Goal: Task Accomplishment & Management: Manage account settings

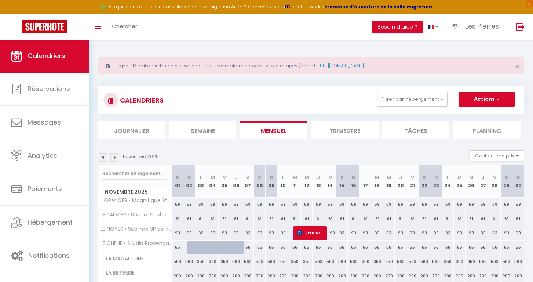
click at [104, 159] on img at bounding box center [103, 158] width 8 height 8
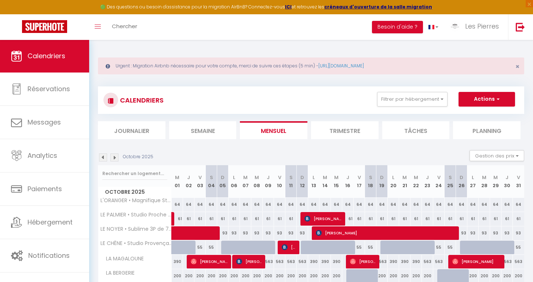
click at [104, 160] on img at bounding box center [103, 158] width 8 height 8
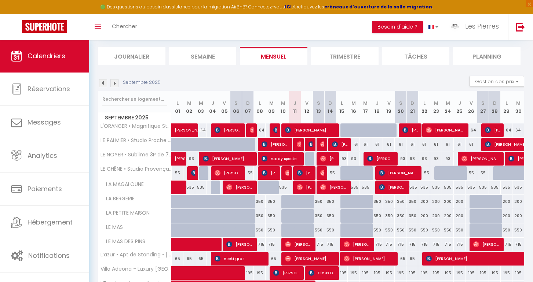
scroll to position [97, 0]
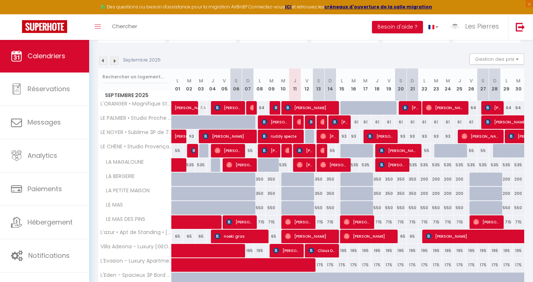
click at [275, 104] on span "[PERSON_NAME]" at bounding box center [275, 108] width 4 height 14
select select "OK"
select select "0"
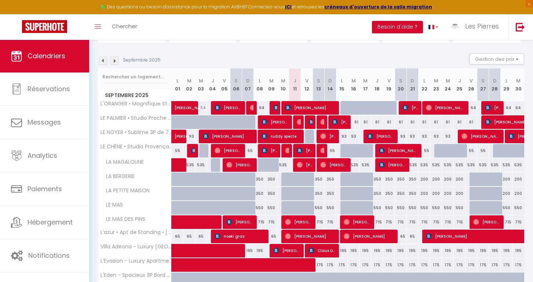
select select "1"
select select
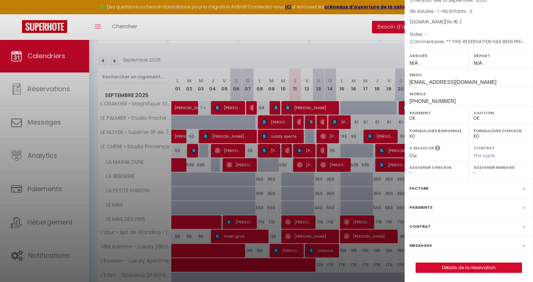
scroll to position [65, 0]
click at [435, 266] on link "Détails de la réservation" at bounding box center [469, 269] width 106 height 10
select select
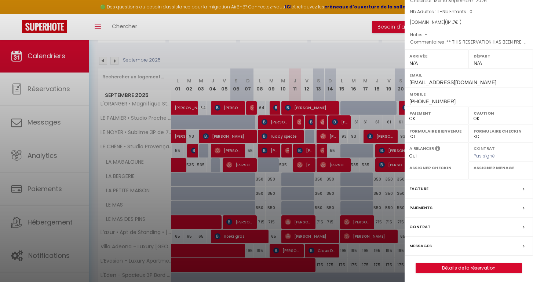
select select
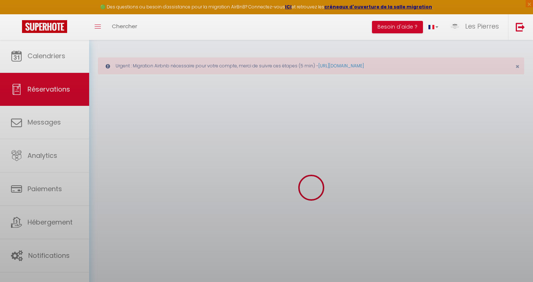
select select
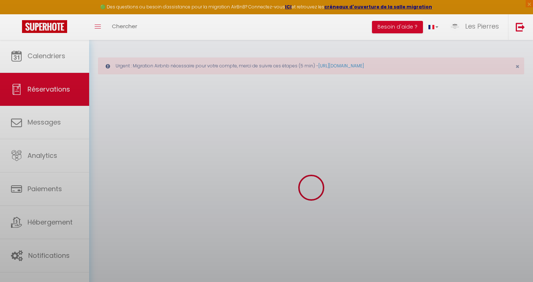
select select
checkbox input "false"
select select
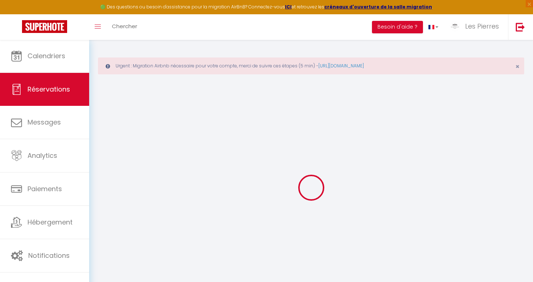
select select
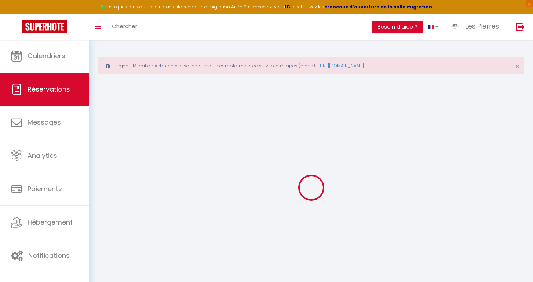
select select
checkbox input "false"
type input "maud"
type input "[PERSON_NAME]"
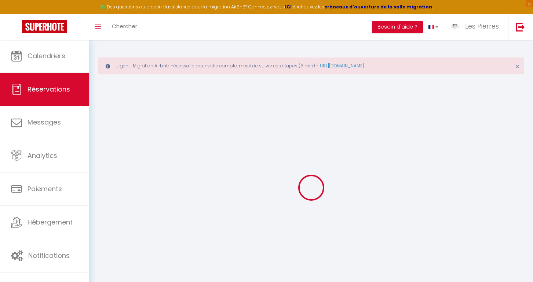
type input "[EMAIL_ADDRESS][DOMAIN_NAME]"
type input "[PHONE_NUMBER]"
type input "83140"
type input "[STREET_ADDRESS]"
type input "SIX FOURS LES PLAGES"
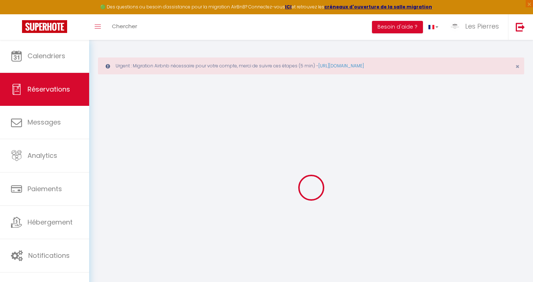
select select "FR"
type input "5"
type input "18.87"
type input "1.6099999999999999"
select select "30181"
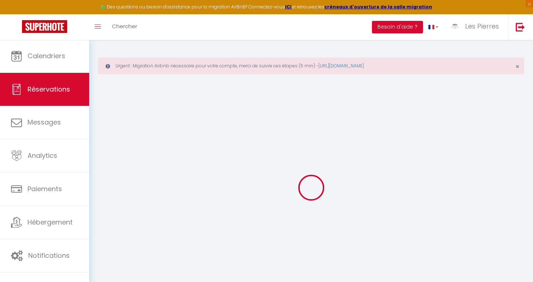
select select "1"
select select
type input "1"
select select "12"
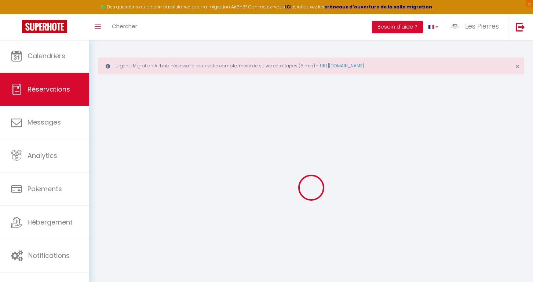
select select "15"
type input "76"
checkbox input "false"
type input "0"
select select "2"
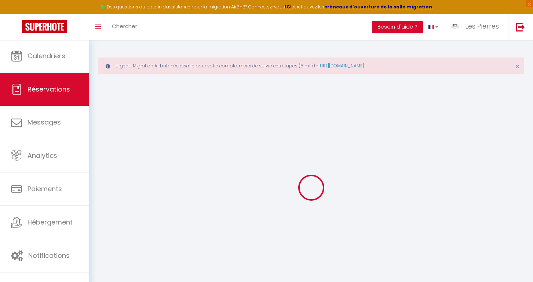
type input "0"
select select
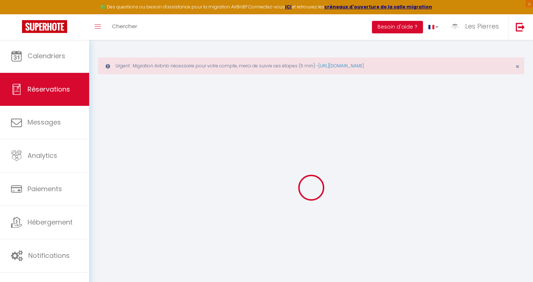
checkbox input "false"
select select
checkbox input "false"
select select
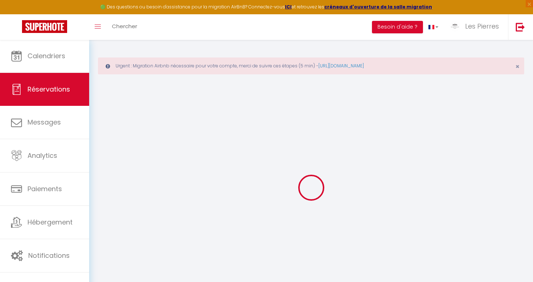
select select
checkbox input "false"
select select
checkbox input "false"
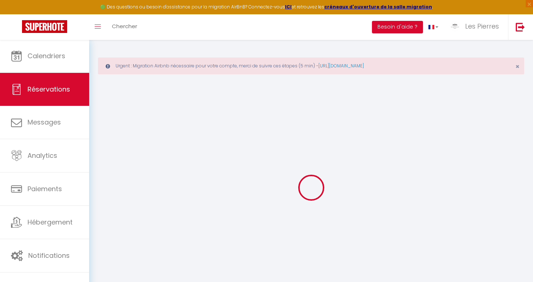
type textarea "** THIS RESERVATION HAS BEEN PRE-PAID ** Il s'agit d'une réservation Smart Flex…"
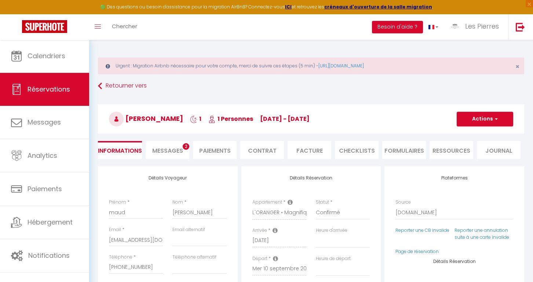
type input "30"
type input "3.7"
select select
checkbox input "false"
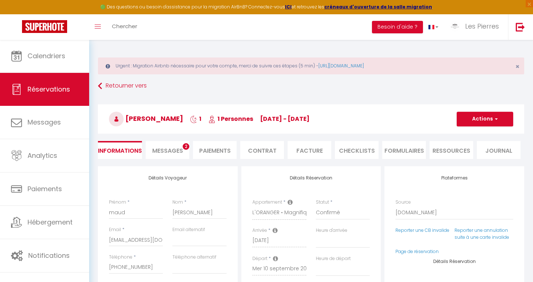
select select
click at [306, 153] on li "Facture" at bounding box center [309, 150] width 44 height 18
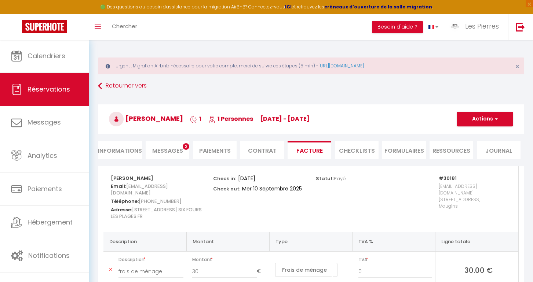
click at [486, 119] on button "Actions" at bounding box center [484, 119] width 56 height 15
click at [476, 146] on link "Aperçu et éditer" at bounding box center [479, 145] width 62 height 10
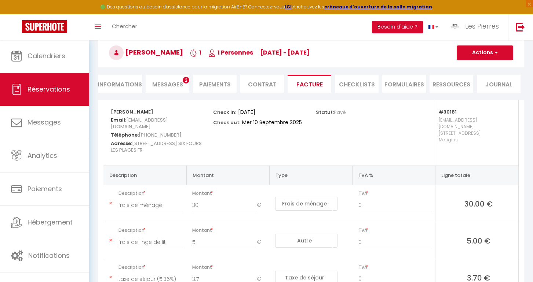
scroll to position [28, 0]
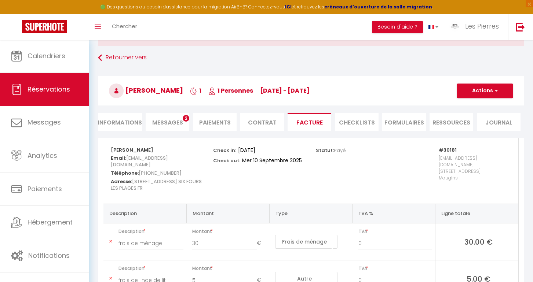
click at [479, 90] on button "Actions" at bounding box center [484, 91] width 56 height 15
click at [478, 125] on link "Envoyer la facture" at bounding box center [479, 126] width 62 height 10
type input "[EMAIL_ADDRESS][DOMAIN_NAME]"
select select "fr"
type input "Votre facture 6639019 - L'ORANGER • Magnifique Studio Indépendant Sur Mougins"
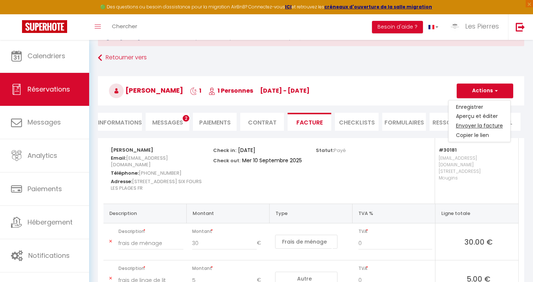
type textarea "Bonjour, Voici le lien pour télécharger votre facture : [URL][DOMAIN_NAME] Déta…"
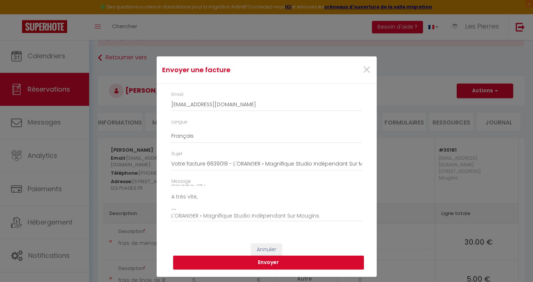
scroll to position [81, 0]
click at [222, 264] on button "Envoyer" at bounding box center [268, 263] width 191 height 14
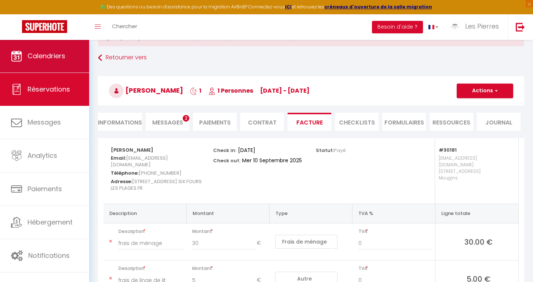
click at [68, 64] on link "Calendriers" at bounding box center [44, 56] width 89 height 33
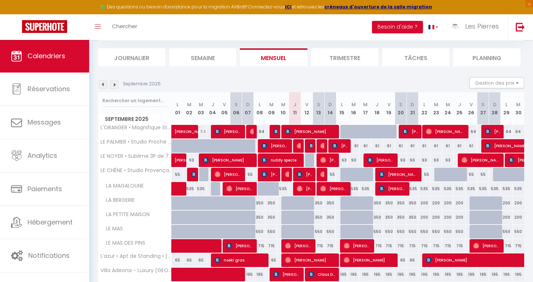
scroll to position [78, 0]
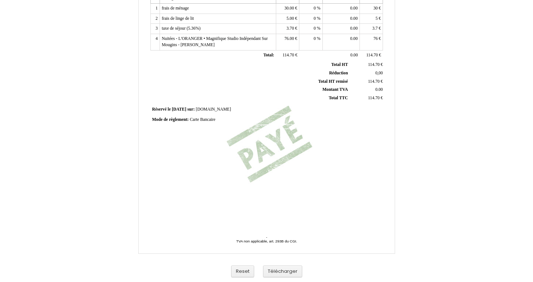
scroll to position [160, 0]
click at [288, 272] on button "Télécharger" at bounding box center [282, 272] width 39 height 12
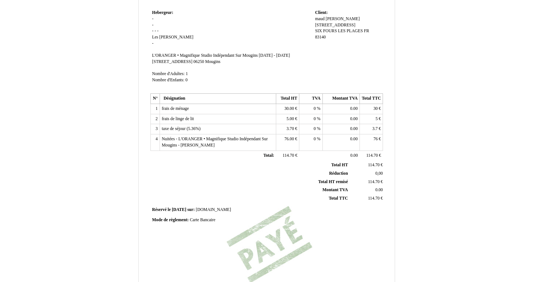
scroll to position [7, 0]
